Goal: Book appointment/travel/reservation

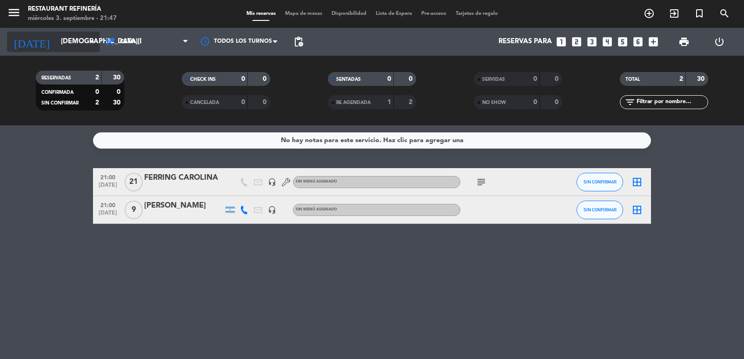
click at [57, 39] on input "[DEMOGRAPHIC_DATA][DATE]" at bounding box center [101, 42] width 90 height 18
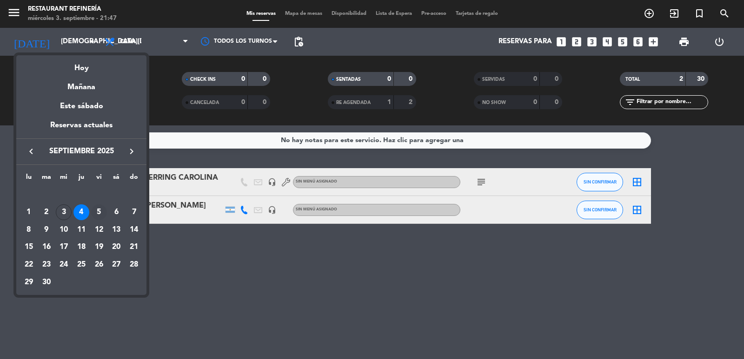
click at [92, 210] on div "5" at bounding box center [99, 213] width 16 height 16
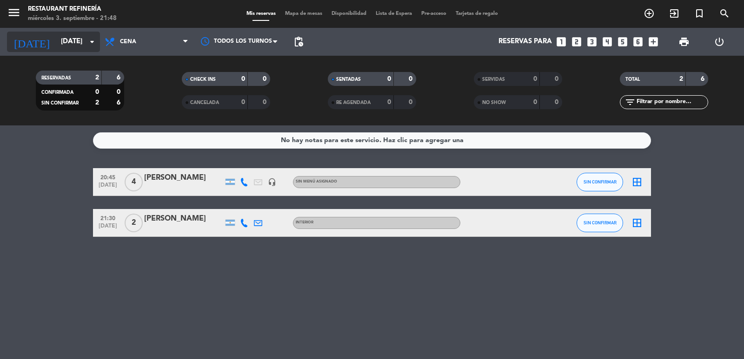
click at [72, 41] on input "[DATE]" at bounding box center [101, 42] width 90 height 18
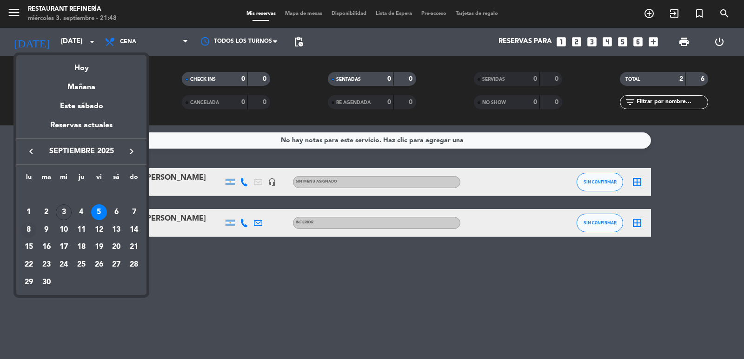
click at [32, 232] on div "8" at bounding box center [29, 230] width 16 height 16
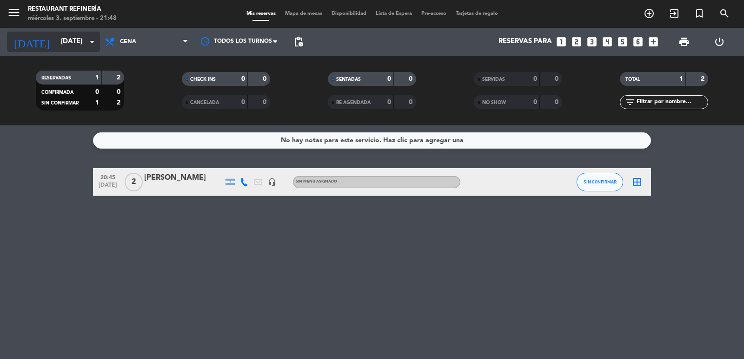
click at [62, 37] on input "[DATE]" at bounding box center [101, 42] width 90 height 18
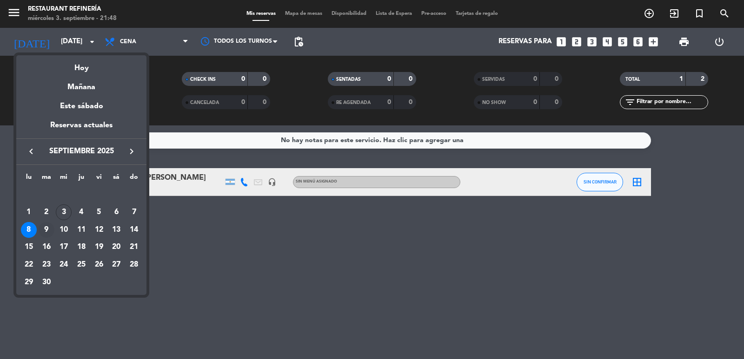
click at [46, 225] on div "9" at bounding box center [47, 230] width 16 height 16
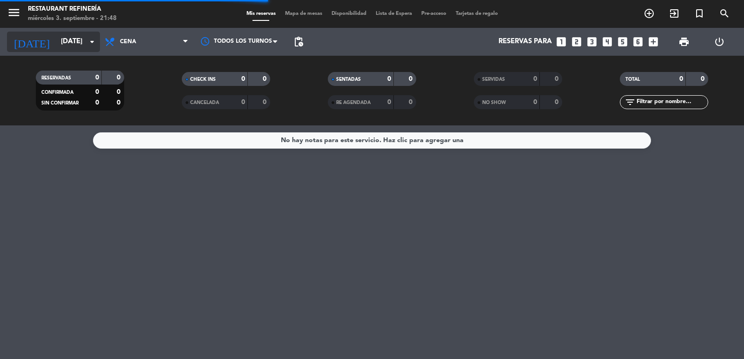
click at [68, 44] on input "[DATE]" at bounding box center [101, 42] width 90 height 18
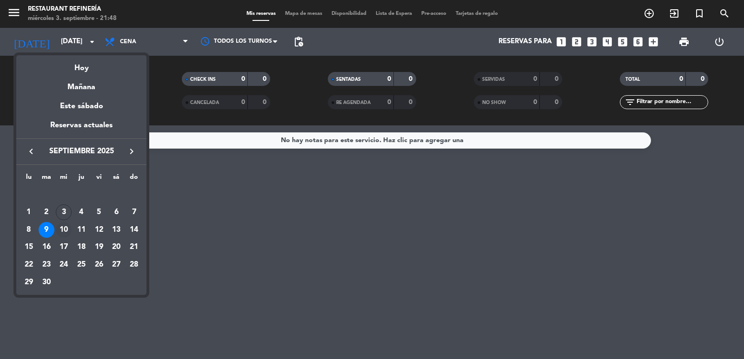
click at [70, 230] on div "10" at bounding box center [64, 230] width 16 height 16
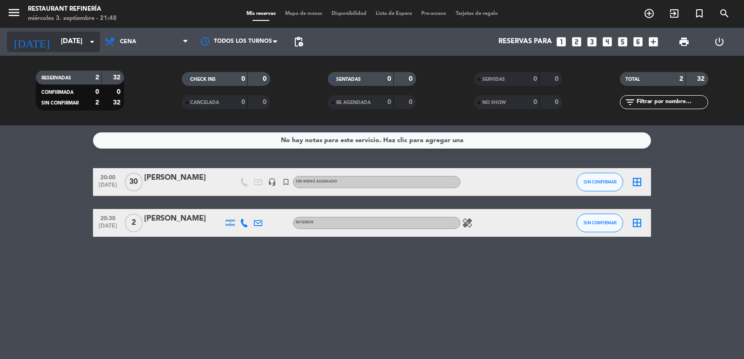
click at [72, 51] on div "[DATE] [DATE] arrow_drop_down" at bounding box center [53, 42] width 93 height 20
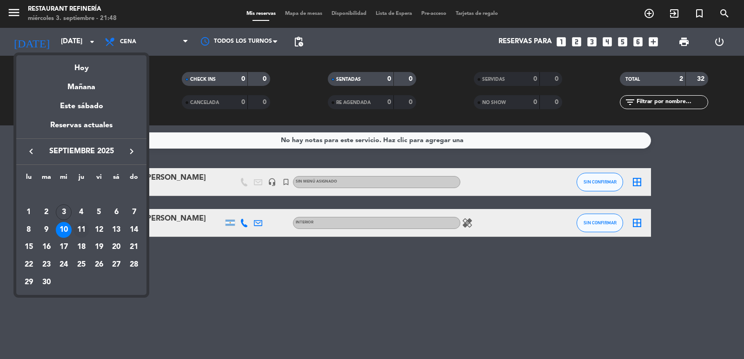
click at [85, 230] on div "11" at bounding box center [81, 230] width 16 height 16
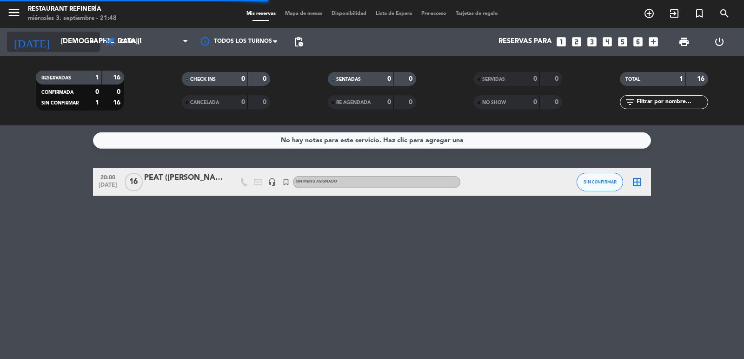
click at [61, 46] on input "[DEMOGRAPHIC_DATA][DATE]" at bounding box center [101, 42] width 90 height 18
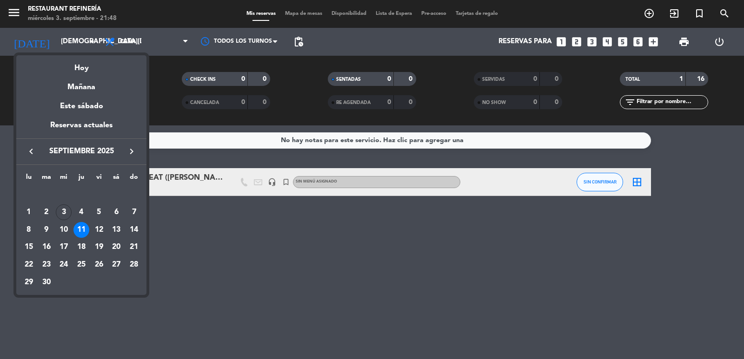
click at [100, 227] on div "12" at bounding box center [99, 230] width 16 height 16
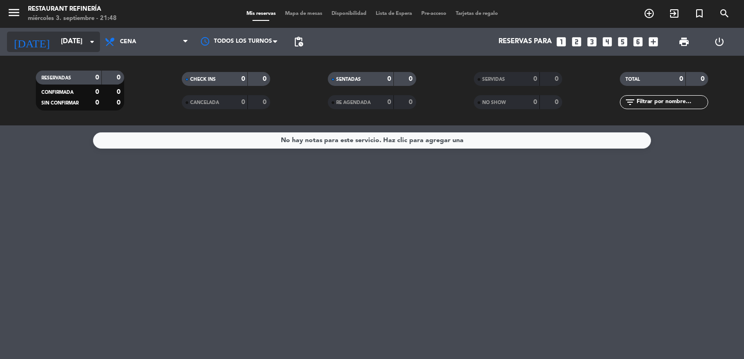
click at [67, 49] on input "[DATE]" at bounding box center [101, 42] width 90 height 18
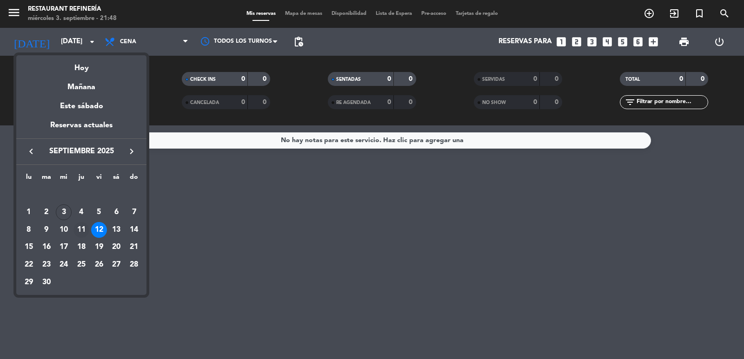
click at [84, 226] on div "11" at bounding box center [81, 230] width 16 height 16
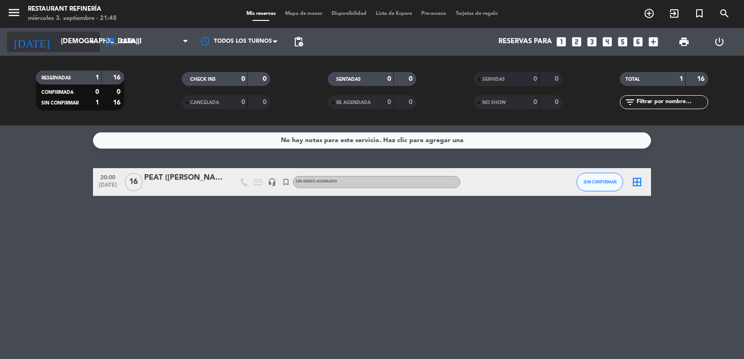
click at [66, 44] on input "[DEMOGRAPHIC_DATA][DATE]" at bounding box center [101, 42] width 90 height 18
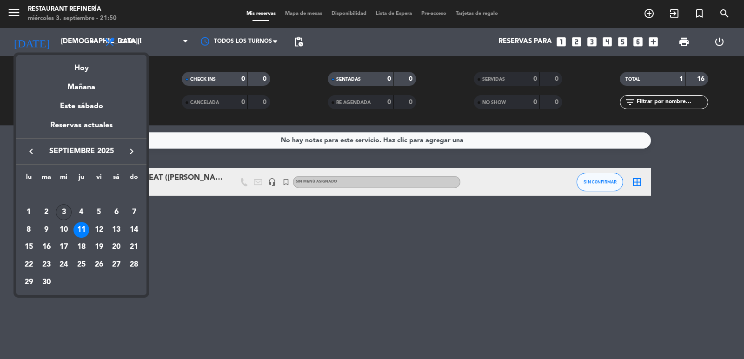
click at [60, 213] on div "3" at bounding box center [64, 213] width 16 height 16
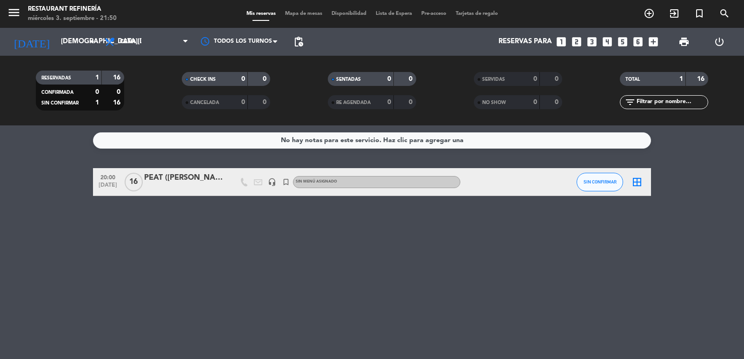
type input "[DATE]"
